Goal: Task Accomplishment & Management: Complete application form

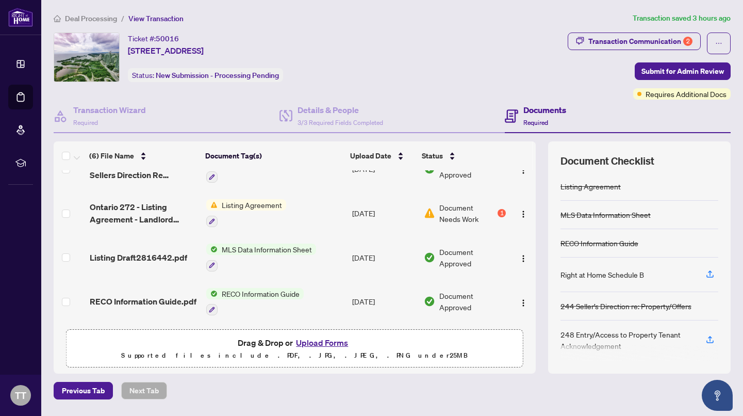
scroll to position [113, 0]
click at [325, 342] on button "Upload Forms" at bounding box center [322, 342] width 58 height 13
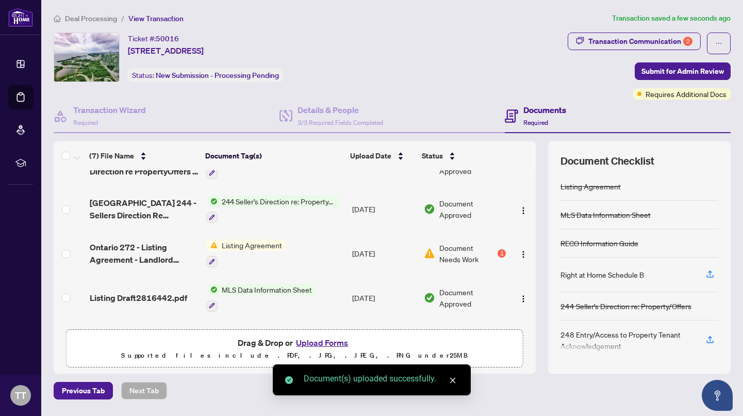
click at [453, 381] on icon "close" at bounding box center [452, 379] width 7 height 7
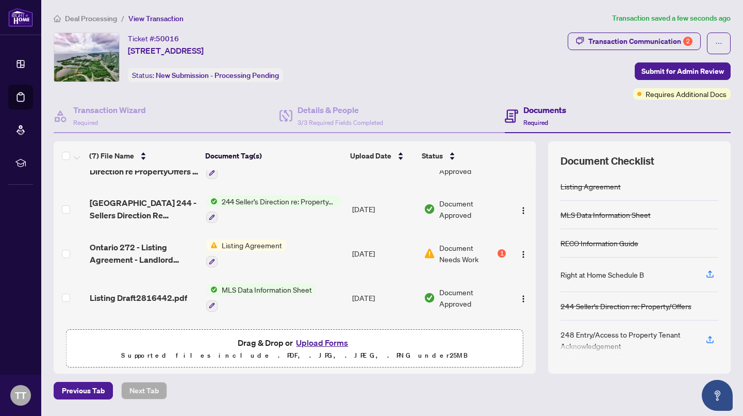
click at [450, 387] on div "Previous Tab Next Tab" at bounding box center [392, 391] width 677 height 18
click at [452, 71] on div "Ticket #: 50016 4401-20 Shore Breeze Dr, Toronto, Ontario M8V 0C7, Canada Statu…" at bounding box center [309, 57] width 510 height 50
click at [211, 259] on icon "button" at bounding box center [212, 261] width 6 height 6
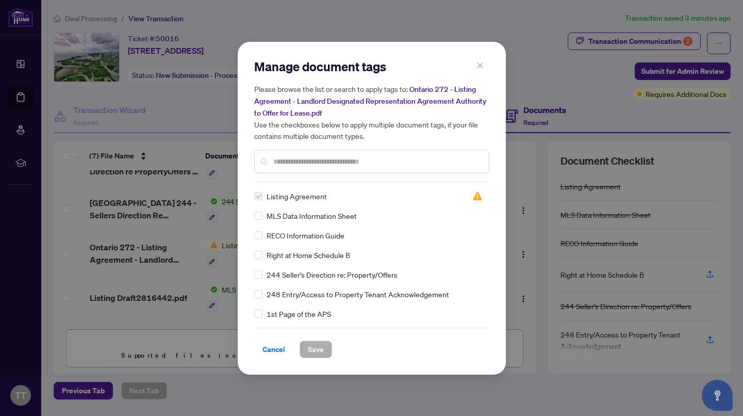
click at [481, 68] on icon "close" at bounding box center [480, 66] width 6 height 6
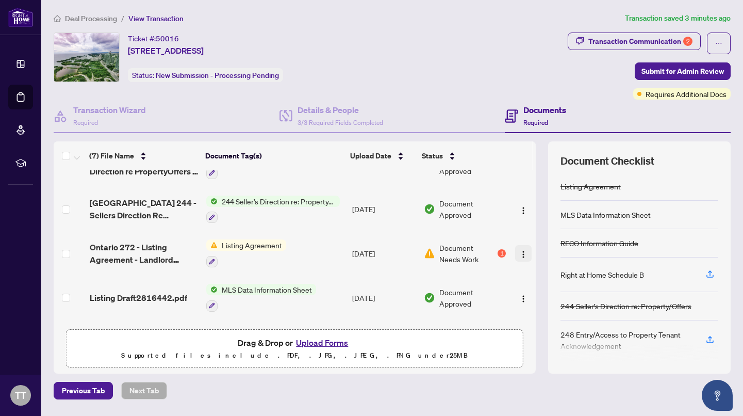
click at [519, 252] on img "button" at bounding box center [523, 254] width 8 height 8
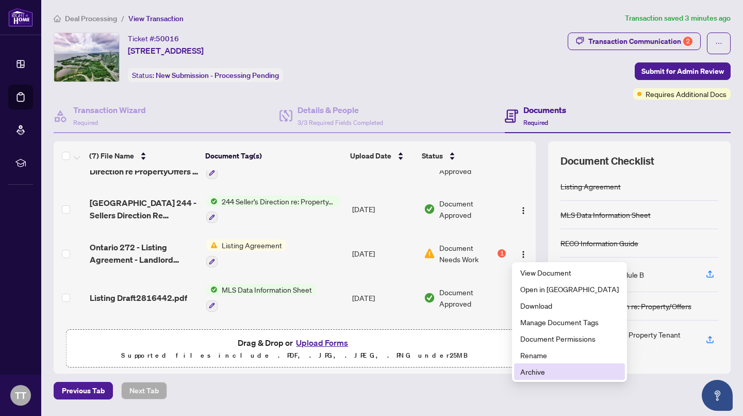
click at [530, 373] on span "Archive" at bounding box center [569, 371] width 99 height 11
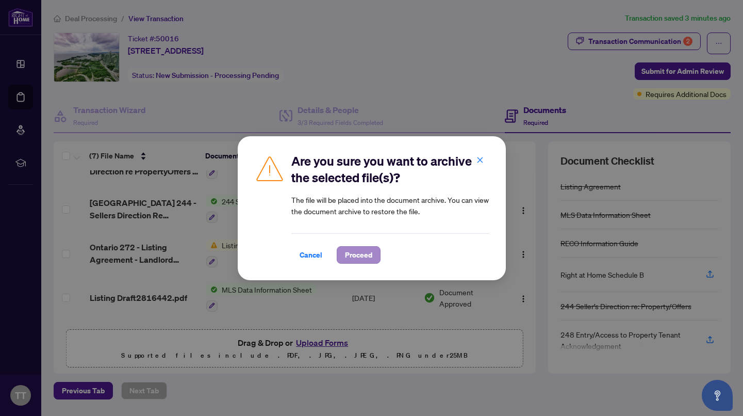
click at [360, 252] on span "Proceed" at bounding box center [358, 255] width 27 height 17
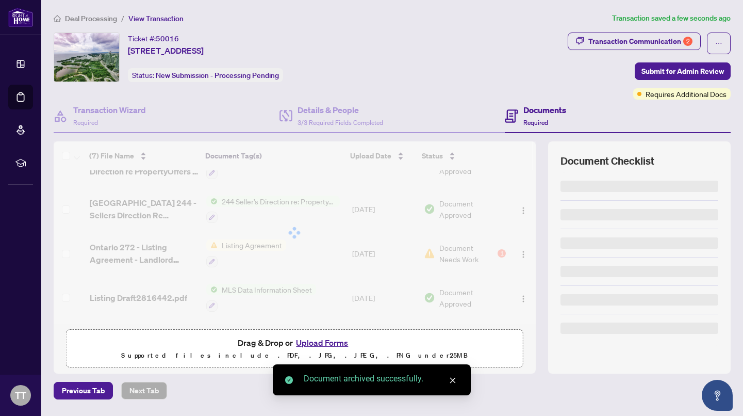
scroll to position [110, 0]
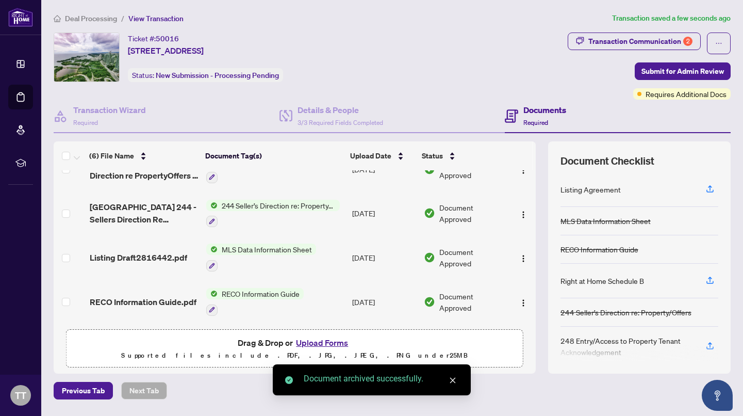
click at [451, 380] on icon "close" at bounding box center [452, 379] width 7 height 7
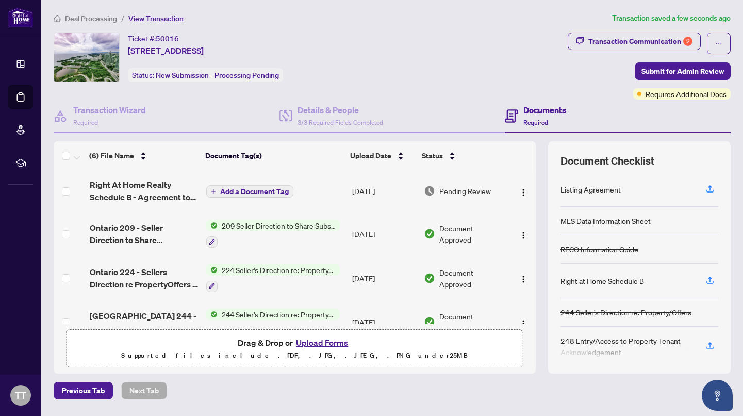
scroll to position [0, 0]
click at [319, 343] on button "Upload Forms" at bounding box center [322, 342] width 58 height 13
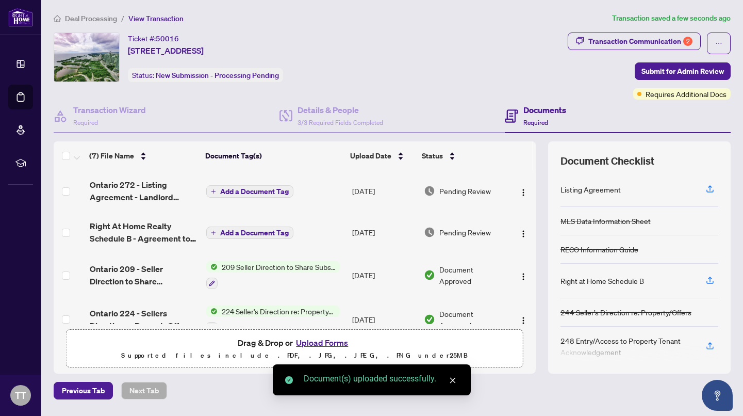
click at [453, 381] on icon "close" at bounding box center [453, 381] width 6 height 6
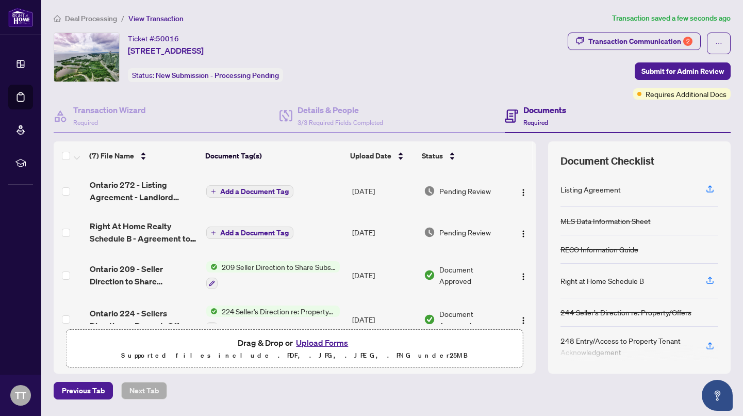
click at [244, 192] on span "Add a Document Tag" at bounding box center [254, 191] width 69 height 7
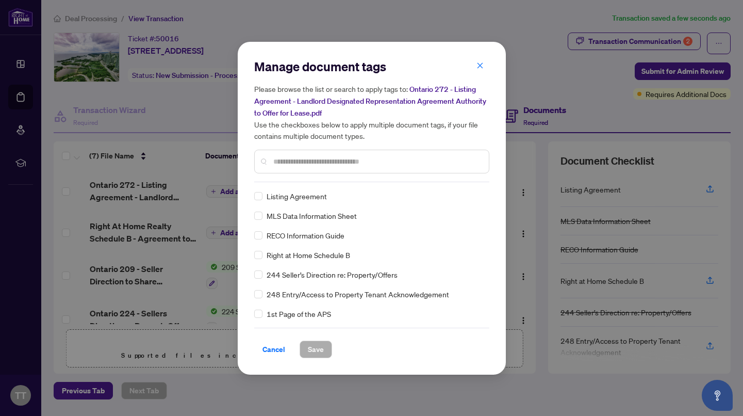
click at [321, 179] on div "Manage document tags Please browse the list or search to apply tags to: Ontario…" at bounding box center [371, 120] width 235 height 124
click at [314, 348] on span "Save" at bounding box center [316, 349] width 16 height 17
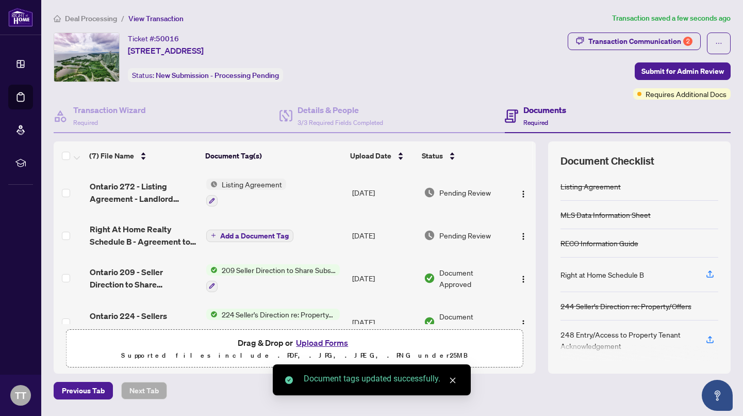
click at [247, 237] on span "Add a Document Tag" at bounding box center [254, 235] width 69 height 7
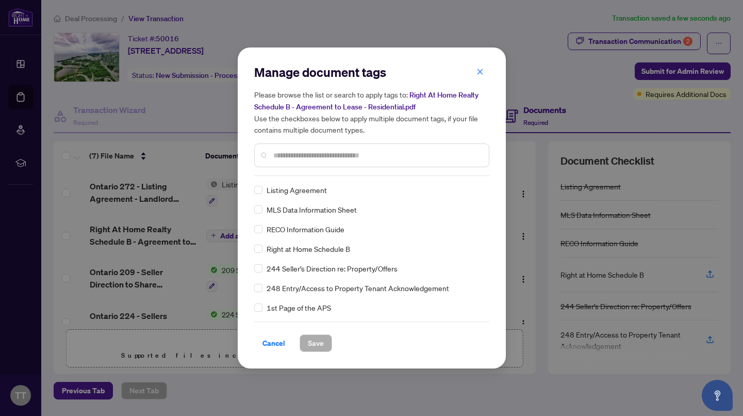
click at [298, 248] on span "Right at Home Schedule B" at bounding box center [309, 248] width 84 height 11
click at [316, 342] on span "Save" at bounding box center [316, 343] width 16 height 17
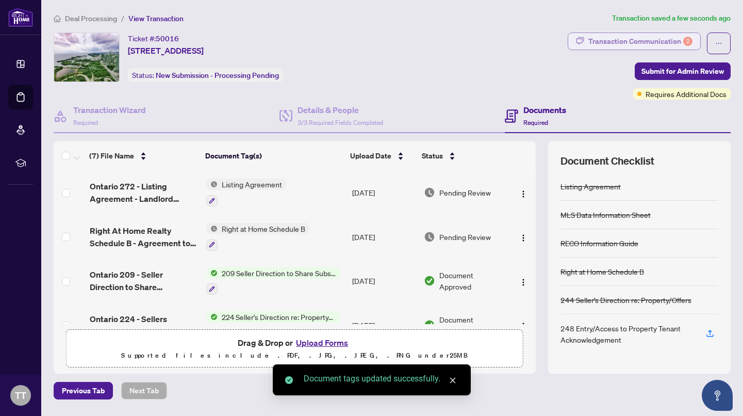
click at [675, 40] on div "Transaction Communication 2" at bounding box center [640, 41] width 104 height 17
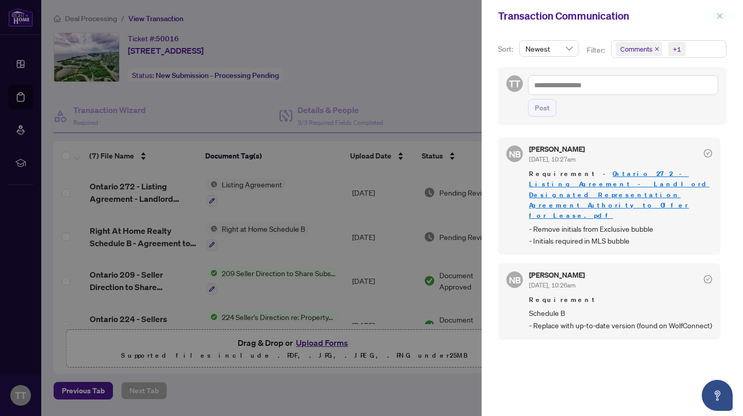
click at [723, 14] on icon "close" at bounding box center [719, 15] width 7 height 7
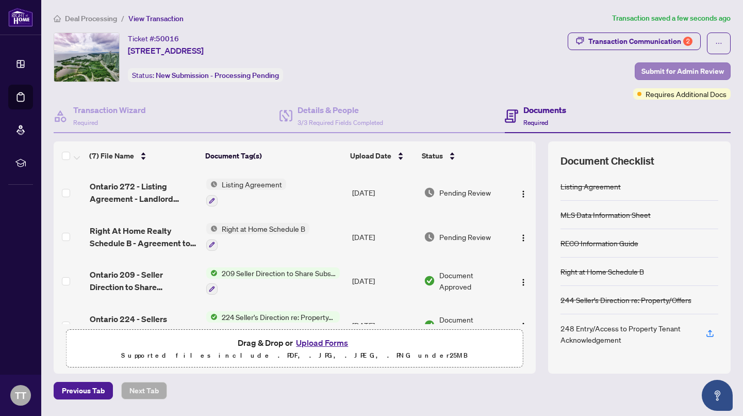
click at [681, 72] on span "Submit for Admin Review" at bounding box center [683, 71] width 83 height 17
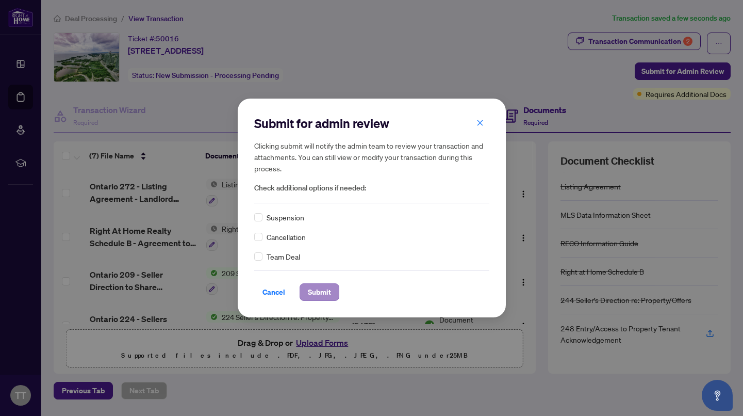
click at [321, 294] on span "Submit" at bounding box center [319, 292] width 23 height 17
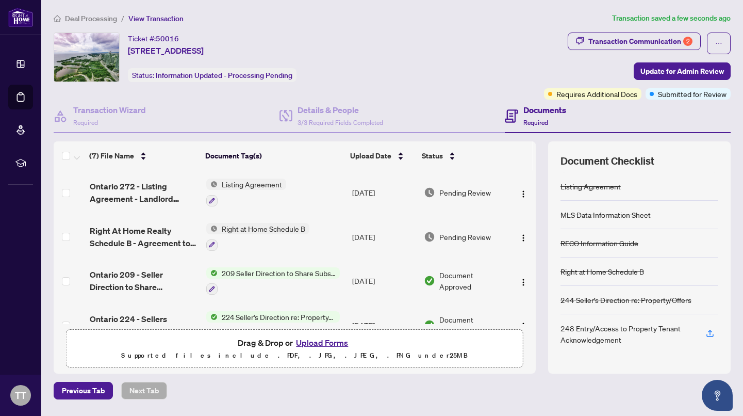
click at [441, 77] on body "Dashboard Deal Processing Mortgage Referrals rLearning TT Tony Tudor tony2tudor…" at bounding box center [371, 208] width 743 height 416
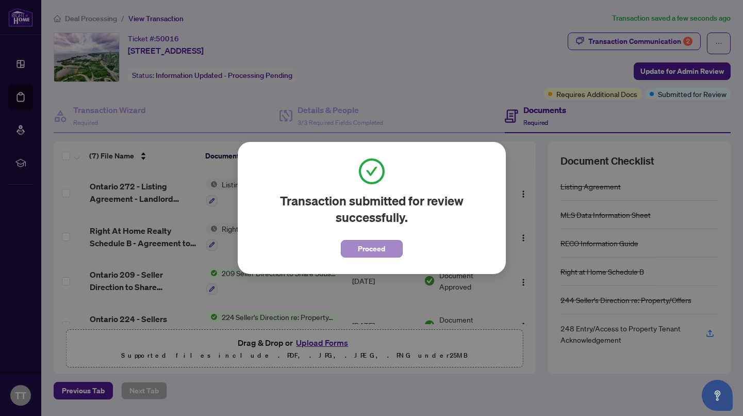
click at [369, 252] on span "Proceed" at bounding box center [371, 248] width 27 height 17
